Goal: Transaction & Acquisition: Purchase product/service

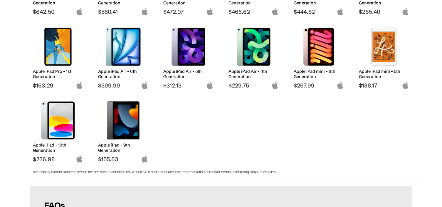
scroll to position [265, 0]
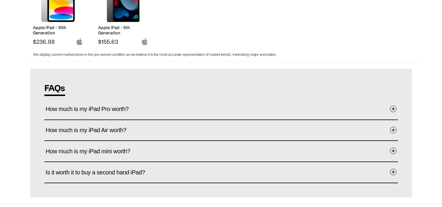
click at [391, 108] on span at bounding box center [393, 109] width 6 height 6
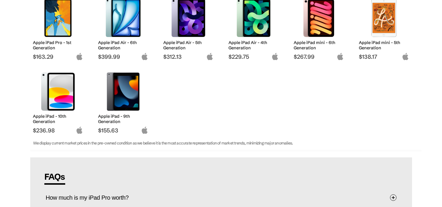
scroll to position [265, 0]
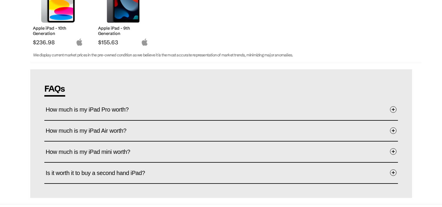
click at [391, 129] on span at bounding box center [393, 131] width 6 height 6
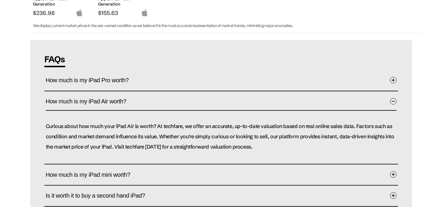
scroll to position [323, 0]
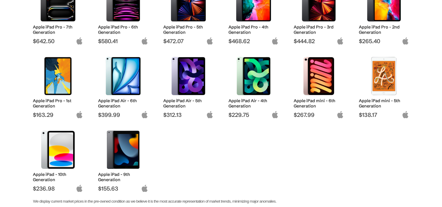
scroll to position [176, 0]
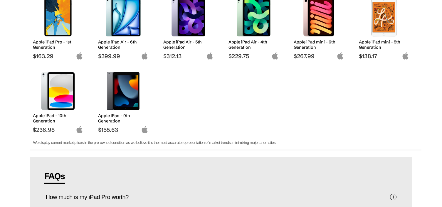
click at [128, 103] on img at bounding box center [123, 91] width 41 height 38
